Goal: Find specific page/section: Find specific page/section

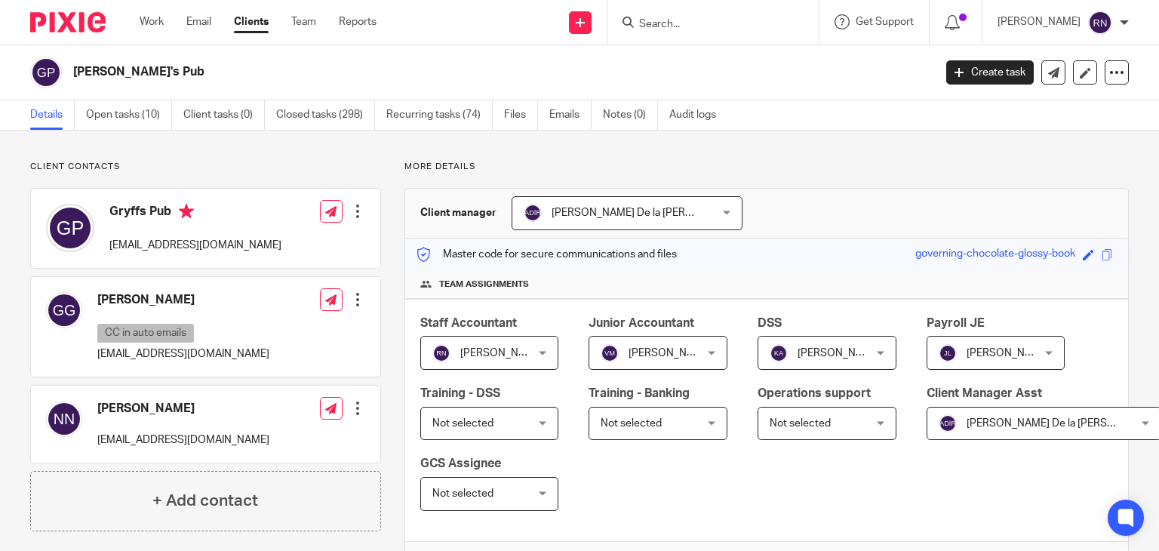
scroll to position [225, 0]
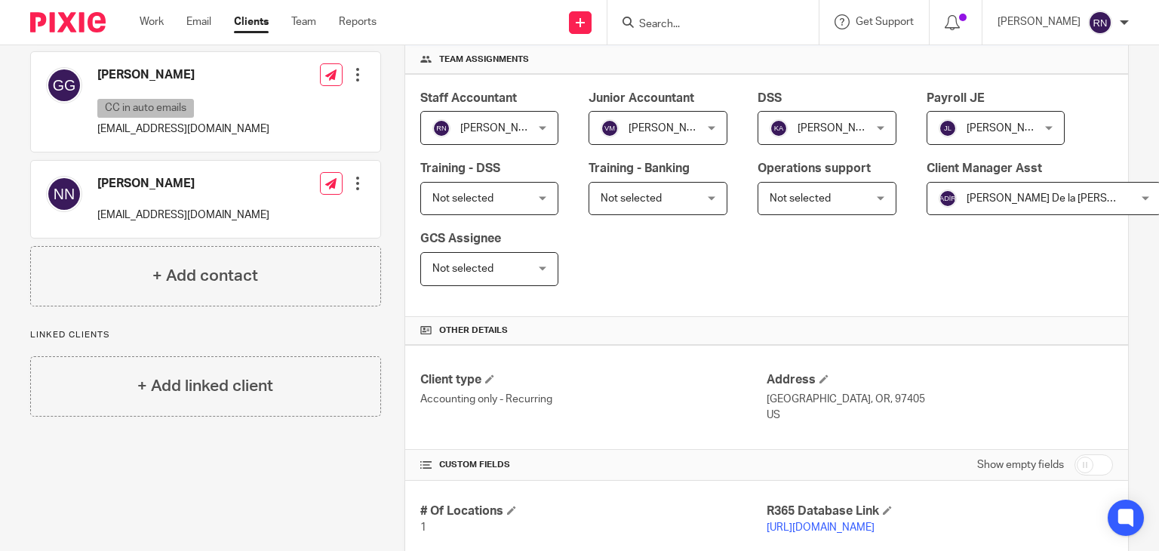
click at [688, 31] on input "Search" at bounding box center [706, 25] width 136 height 14
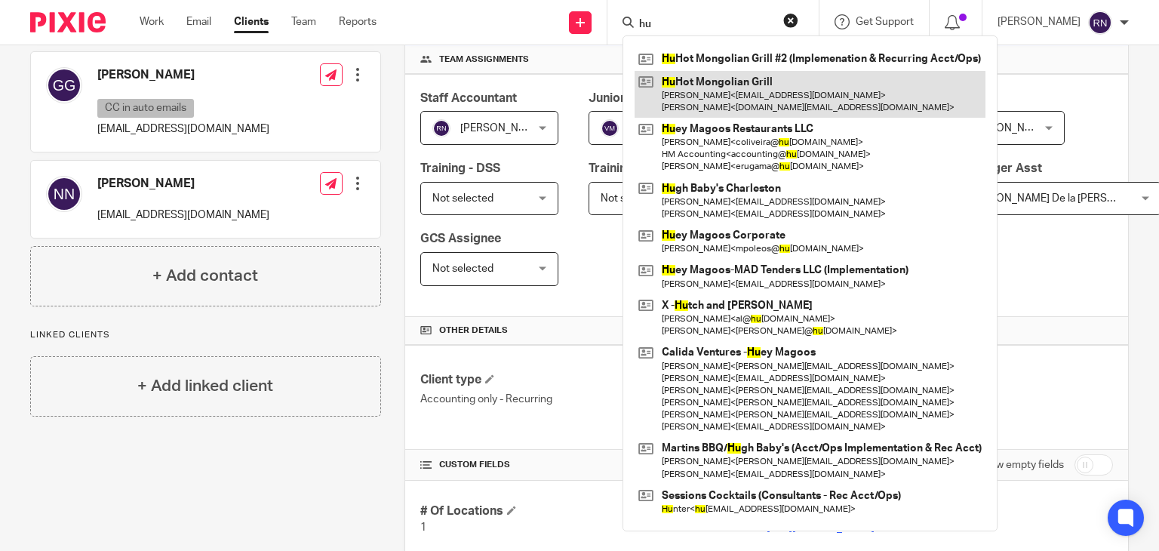
type input "hu"
click at [762, 85] on link at bounding box center [810, 94] width 351 height 47
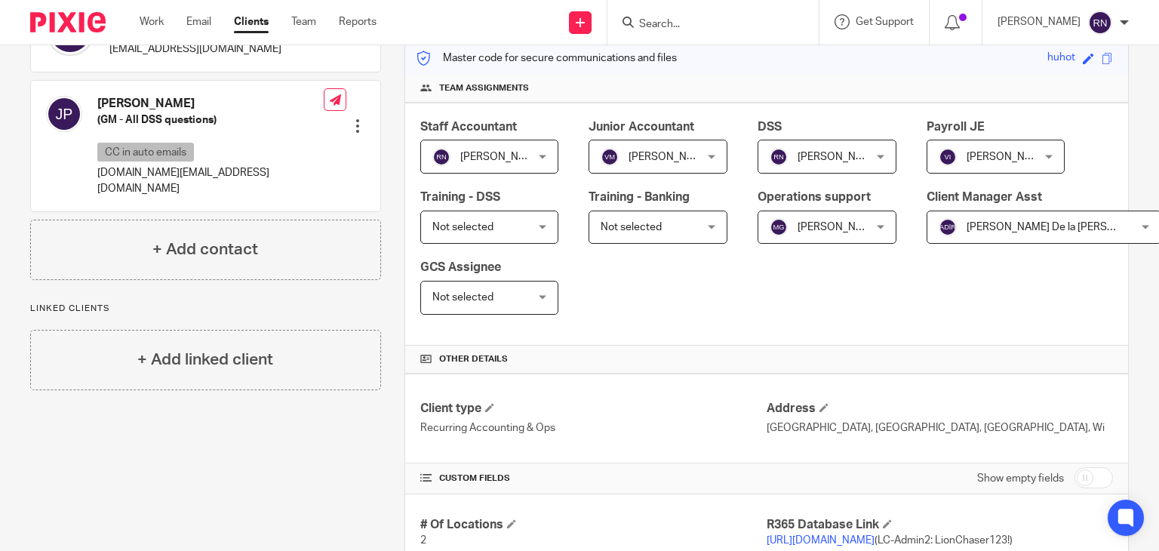
scroll to position [242, 0]
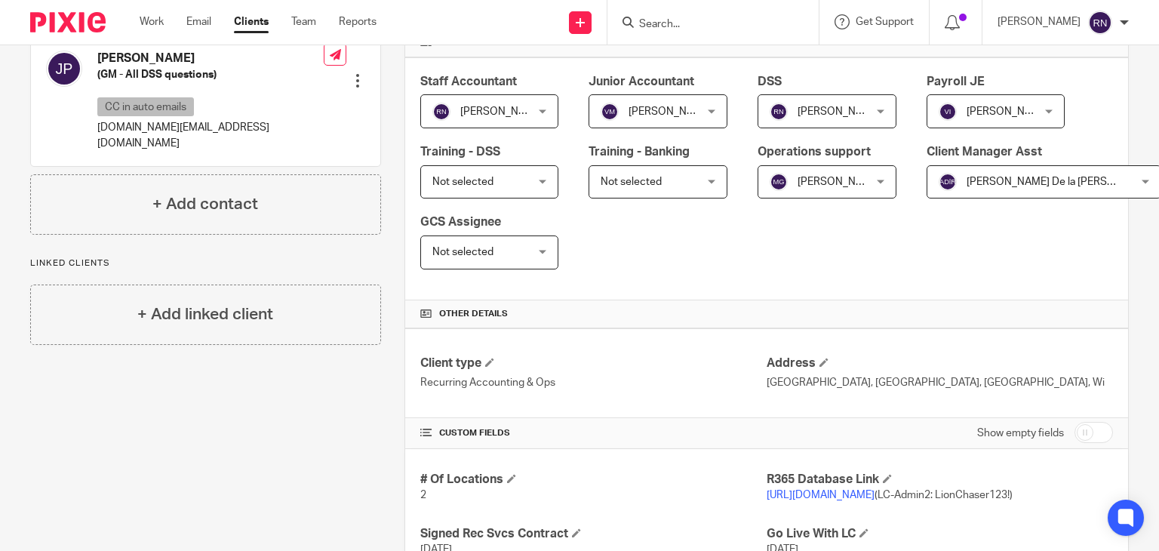
click at [872, 494] on link "https://r365tricor.restaurant365.com" at bounding box center [821, 495] width 108 height 11
click at [857, 495] on link "https://r365tricor.restaurant365.com" at bounding box center [821, 495] width 108 height 11
